Goal: Transaction & Acquisition: Purchase product/service

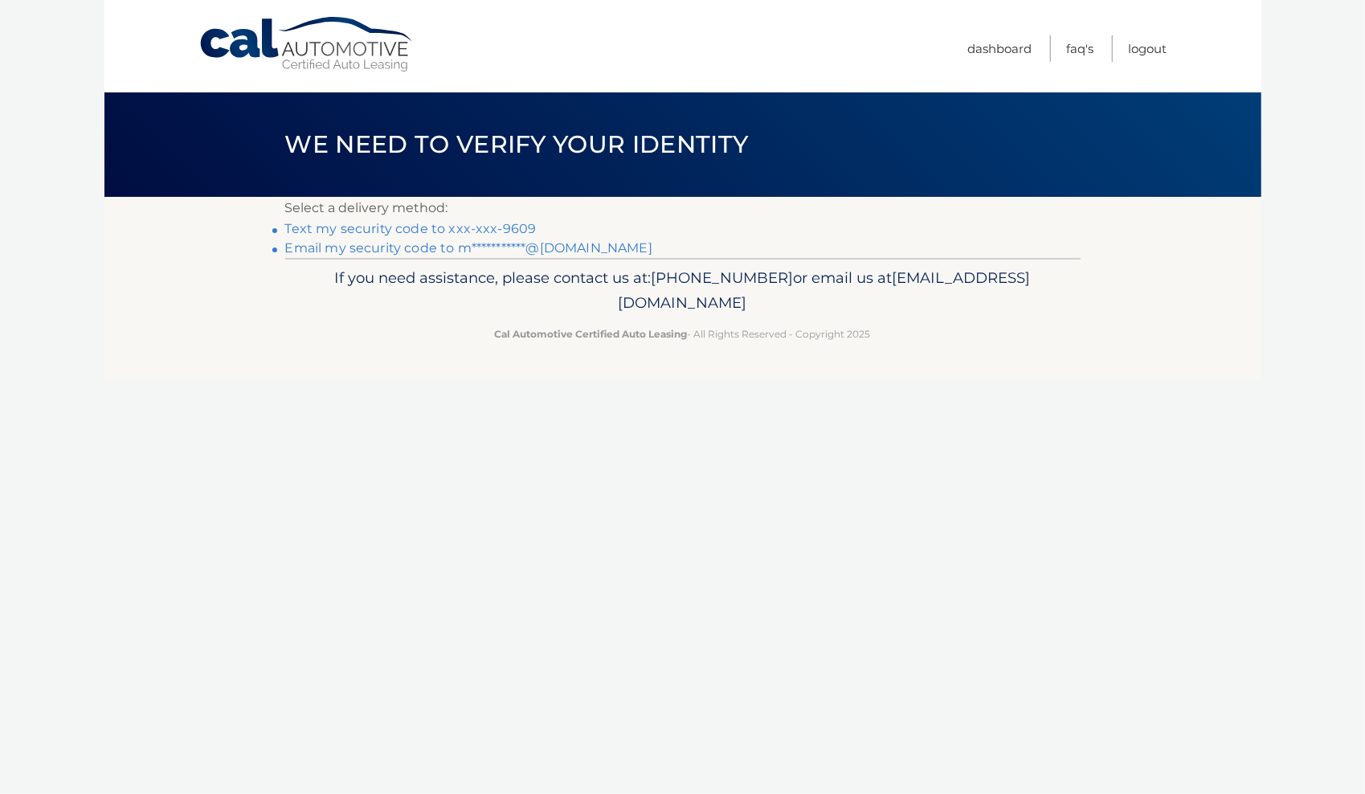
click at [429, 230] on link "Text my security code to xxx-xxx-9609" at bounding box center [411, 228] width 252 height 15
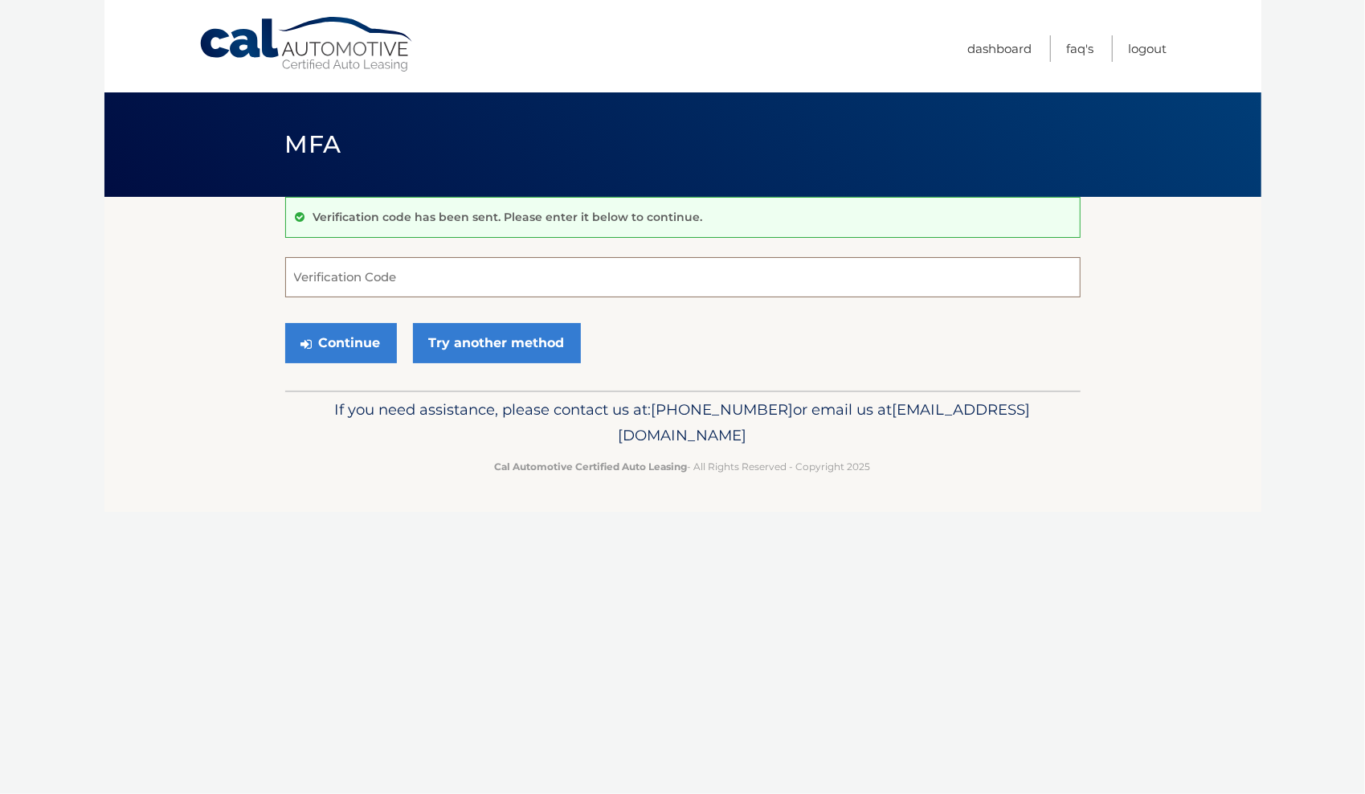
click at [574, 265] on input "Verification Code" at bounding box center [683, 277] width 796 height 40
type input "127461"
click at [344, 342] on button "Continue" at bounding box center [341, 343] width 112 height 40
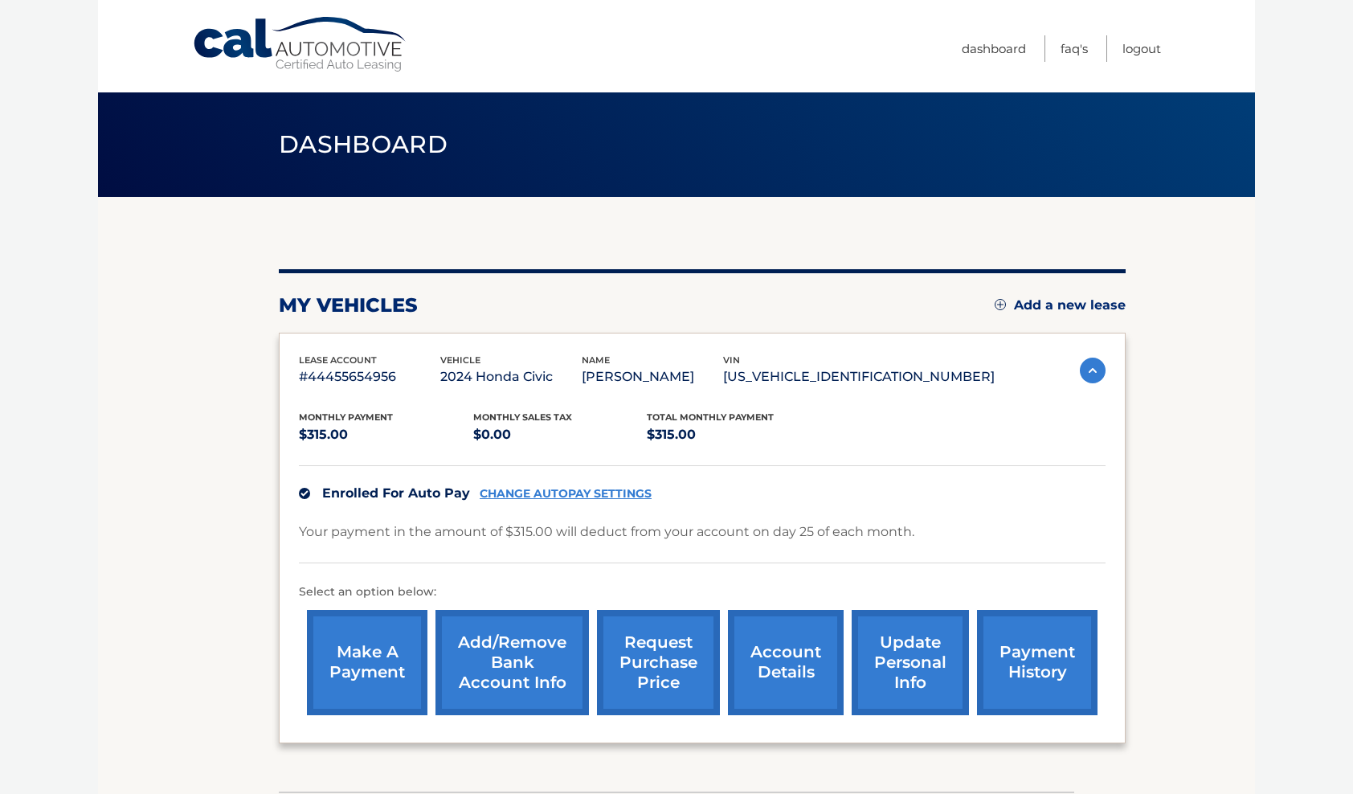
click at [390, 672] on link "make a payment" at bounding box center [367, 662] width 121 height 105
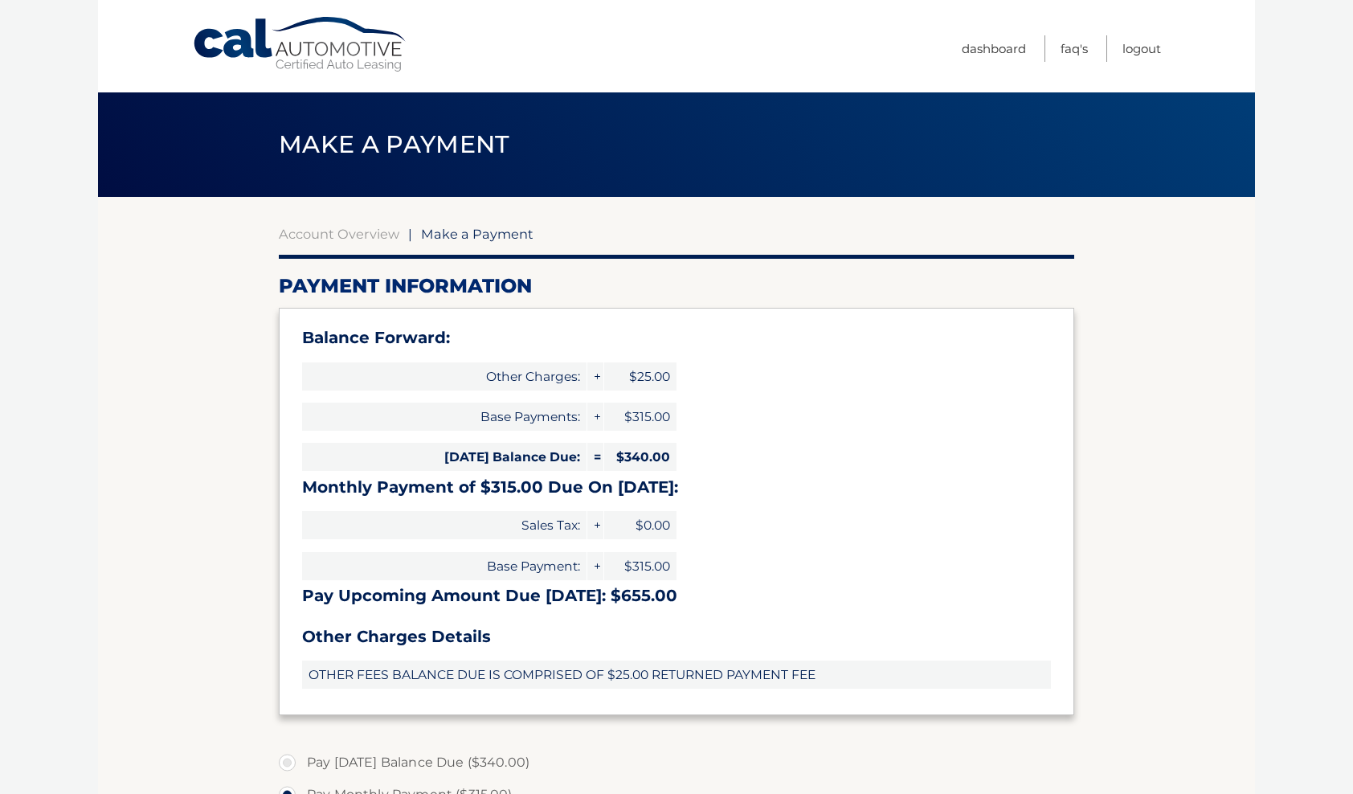
select select "ODE2YTgxNzAtNTlkOS00YmE5LTgyYTMtZDU2NWQ4NDRiN2U0"
click at [496, 231] on span "Make a Payment" at bounding box center [477, 234] width 113 height 16
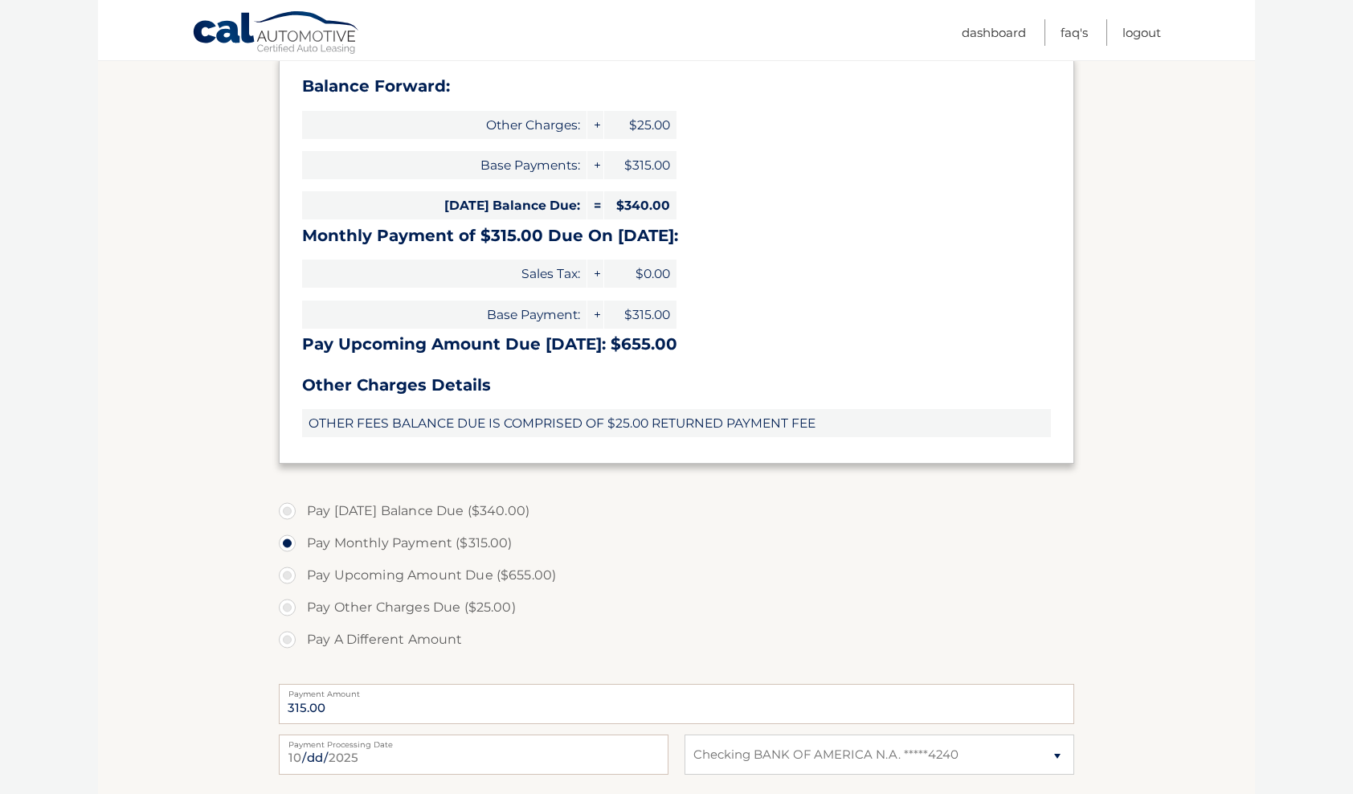
scroll to position [283, 0]
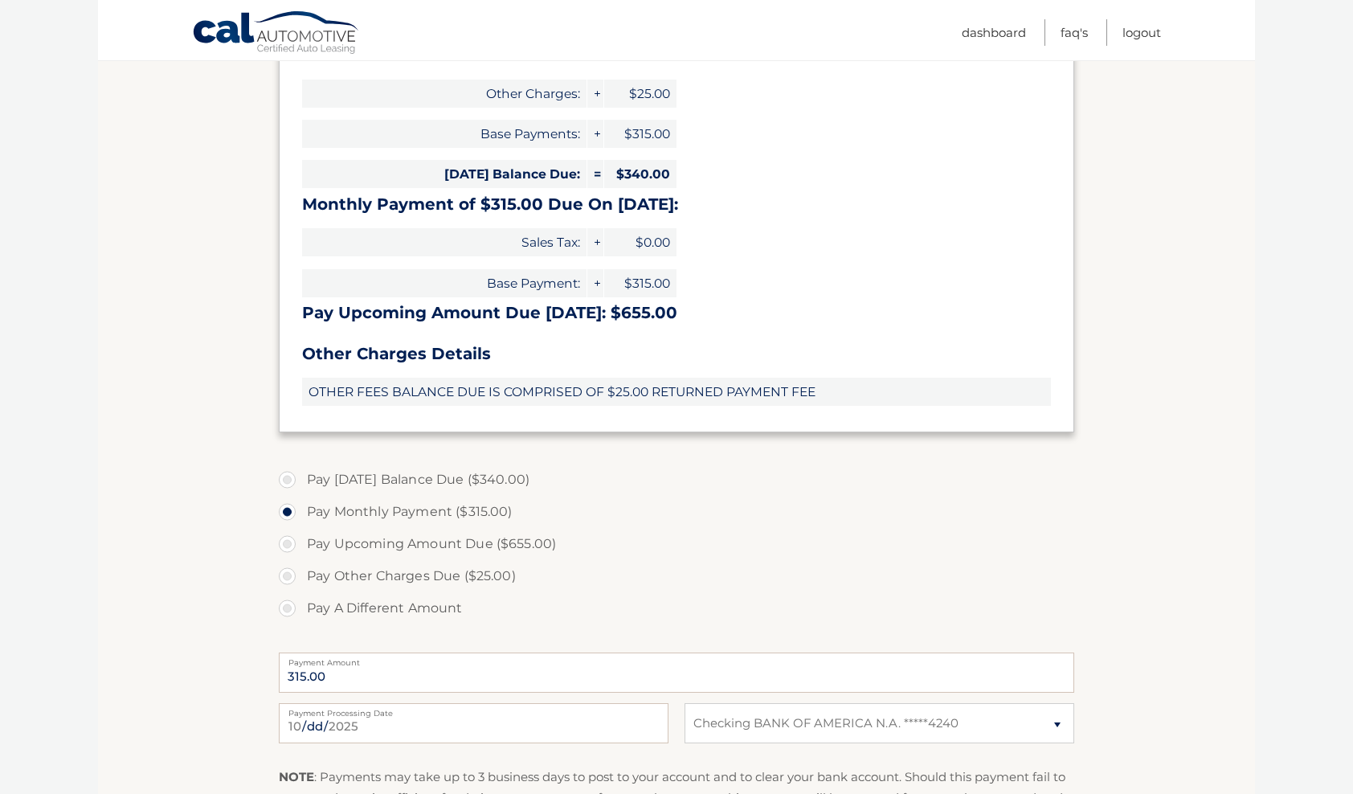
click at [290, 481] on label "Pay Today's Balance Due ($340.00)" at bounding box center [677, 480] width 796 height 32
click at [290, 481] on input "Pay Today's Balance Due ($340.00)" at bounding box center [293, 477] width 16 height 26
radio input "true"
type input "340.00"
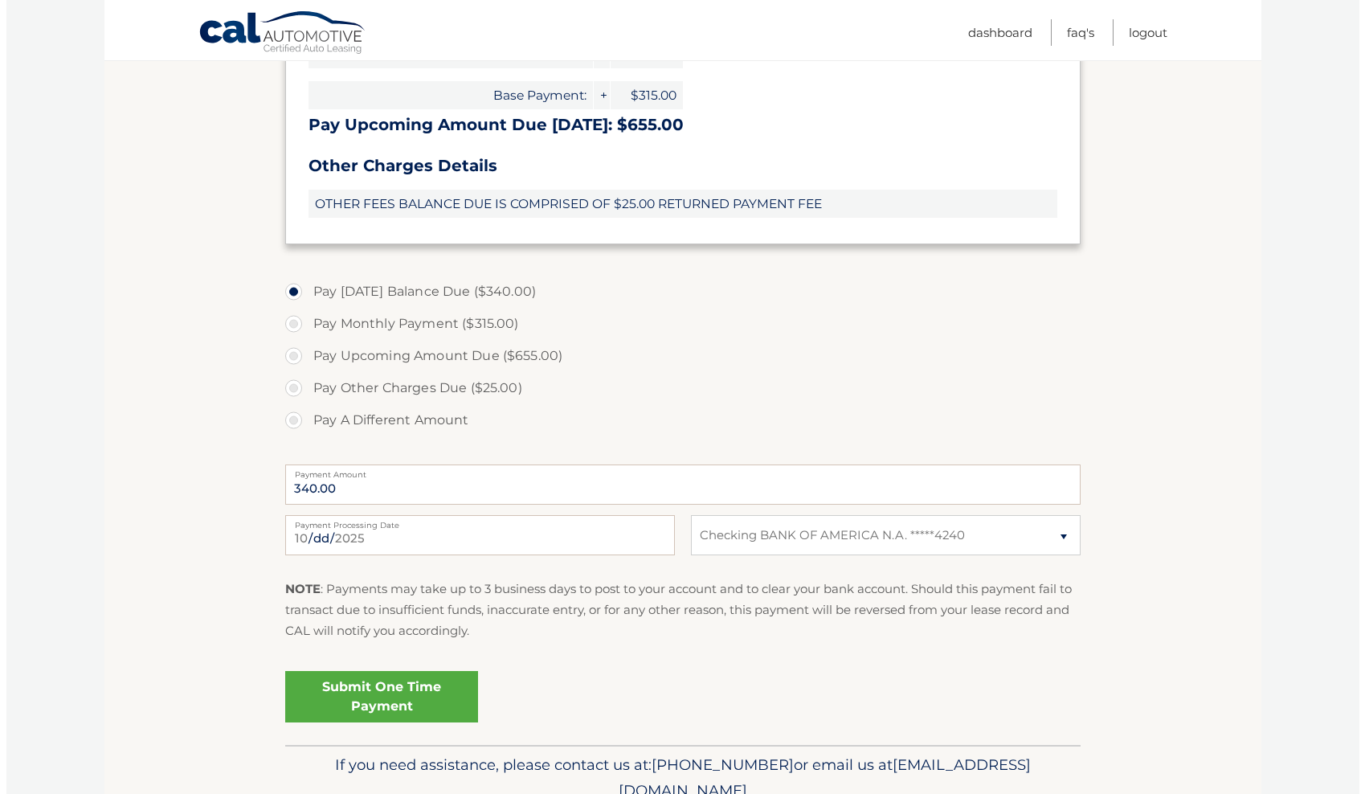
scroll to position [468, 0]
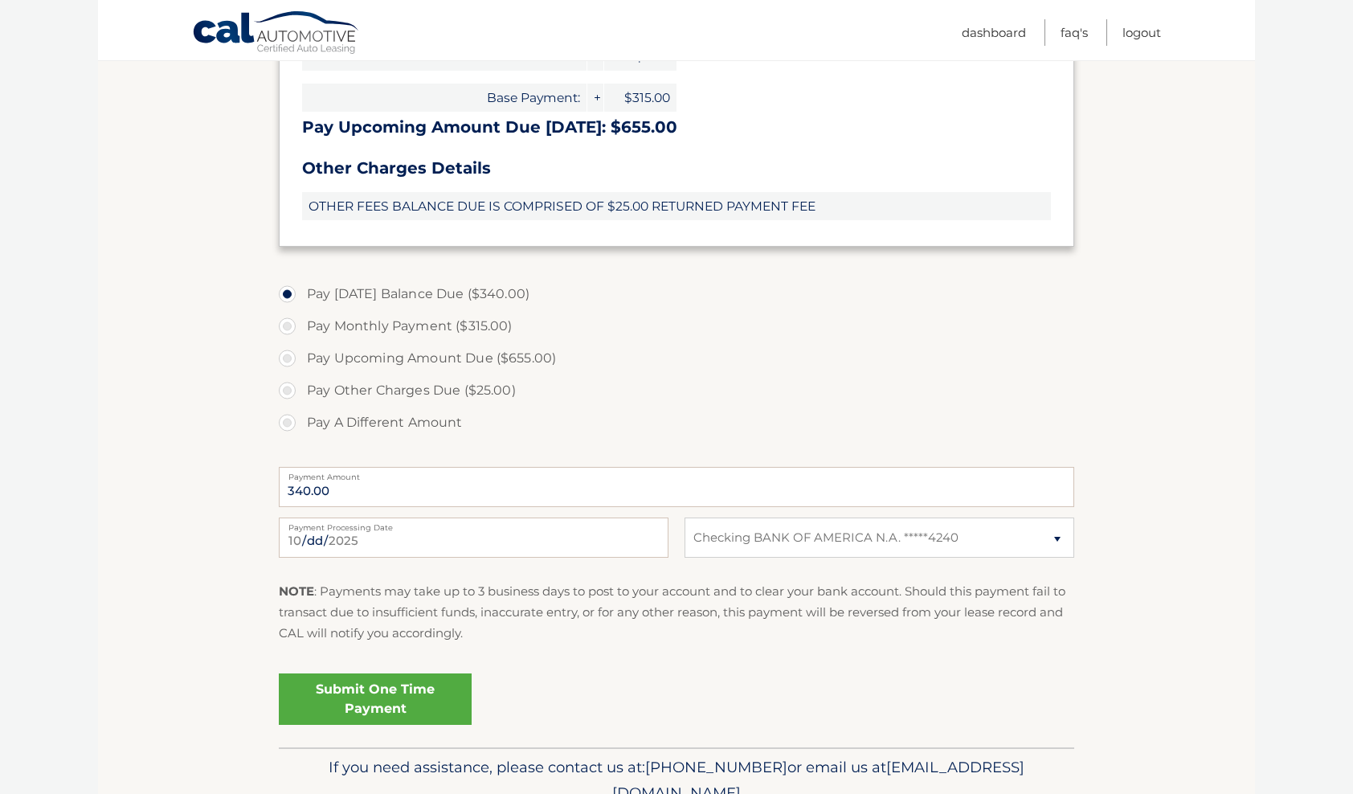
click at [349, 698] on link "Submit One Time Payment" at bounding box center [375, 698] width 193 height 51
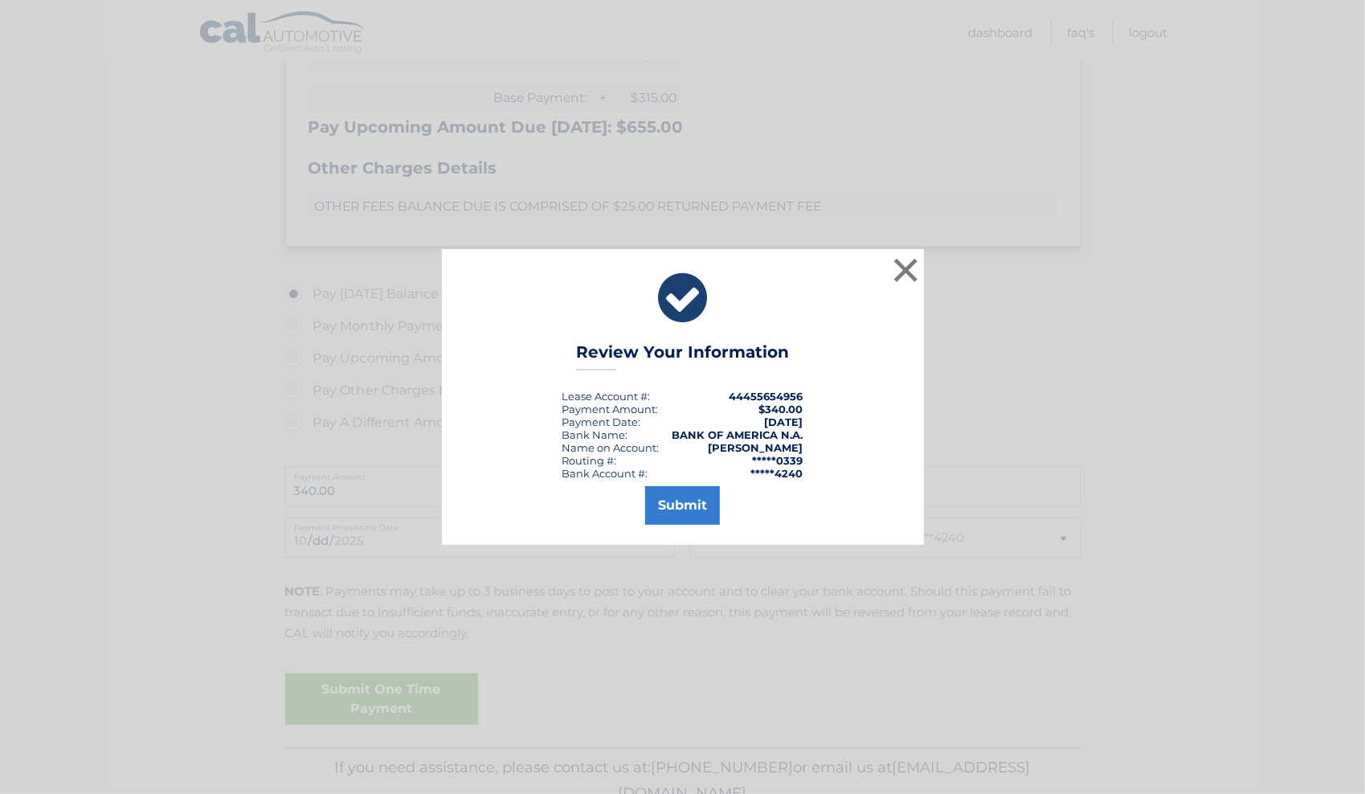
click at [747, 720] on div "× Review Your Information Lease Account #: 44455654956 Payment Amount: $340.00 …" at bounding box center [682, 397] width 1365 height 794
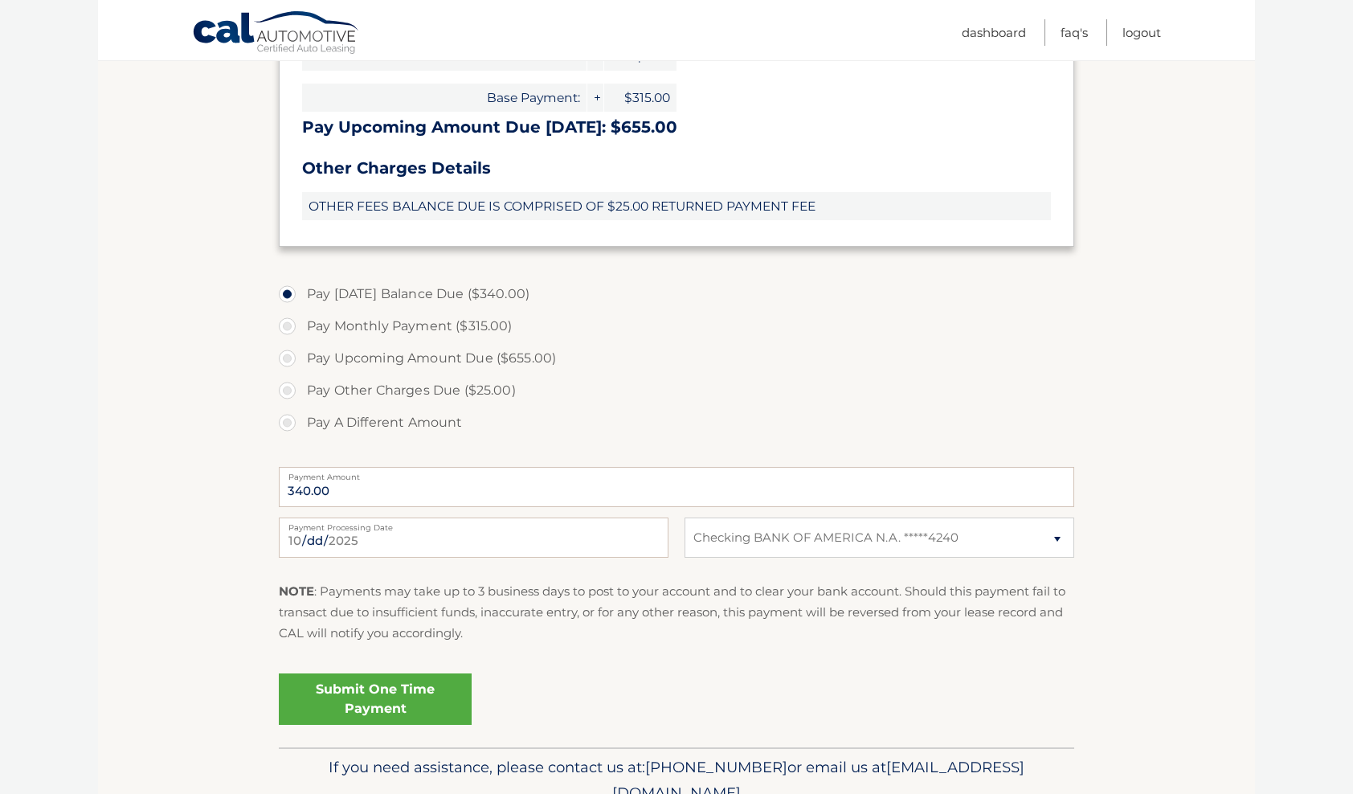
click at [413, 692] on link "Submit One Time Payment" at bounding box center [375, 698] width 193 height 51
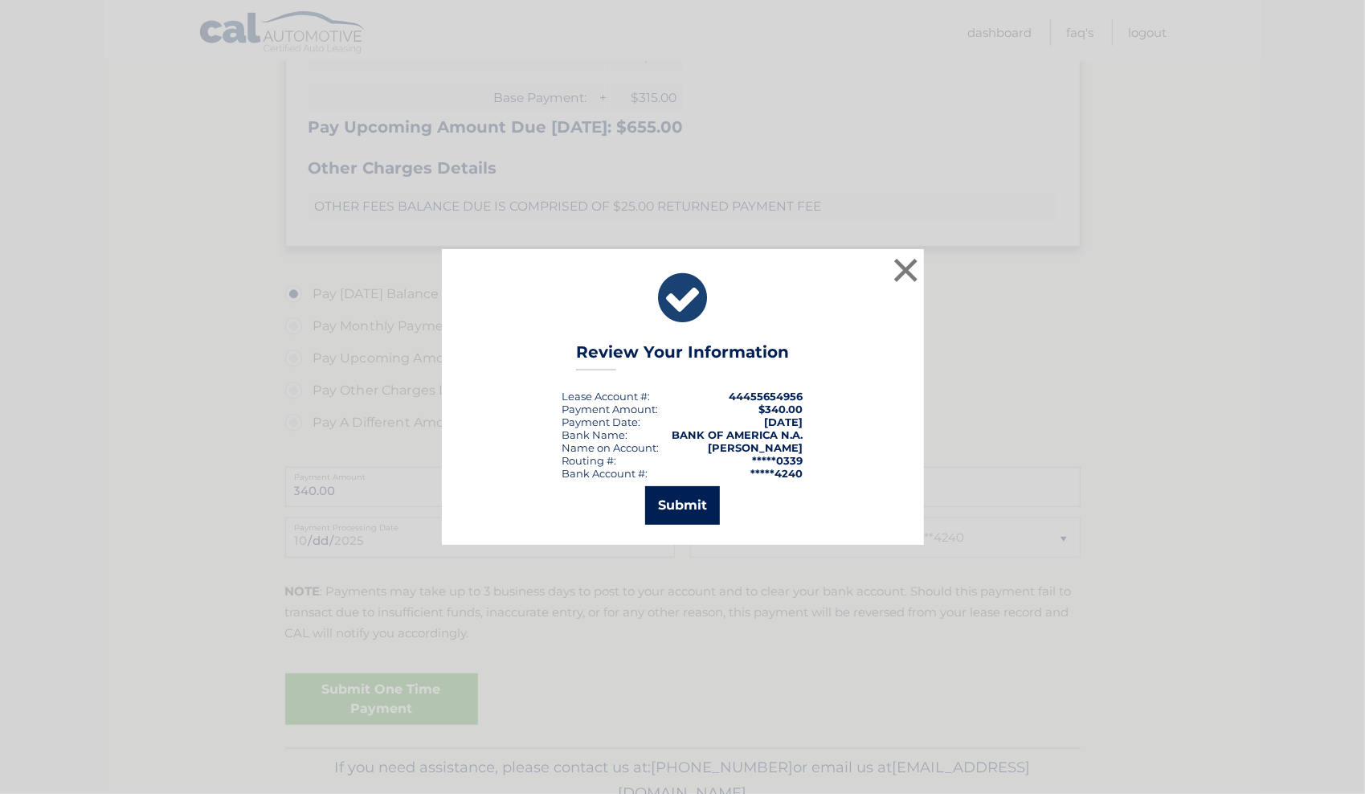
click at [683, 502] on button "Submit" at bounding box center [682, 505] width 75 height 39
